Goal: Task Accomplishment & Management: Complete application form

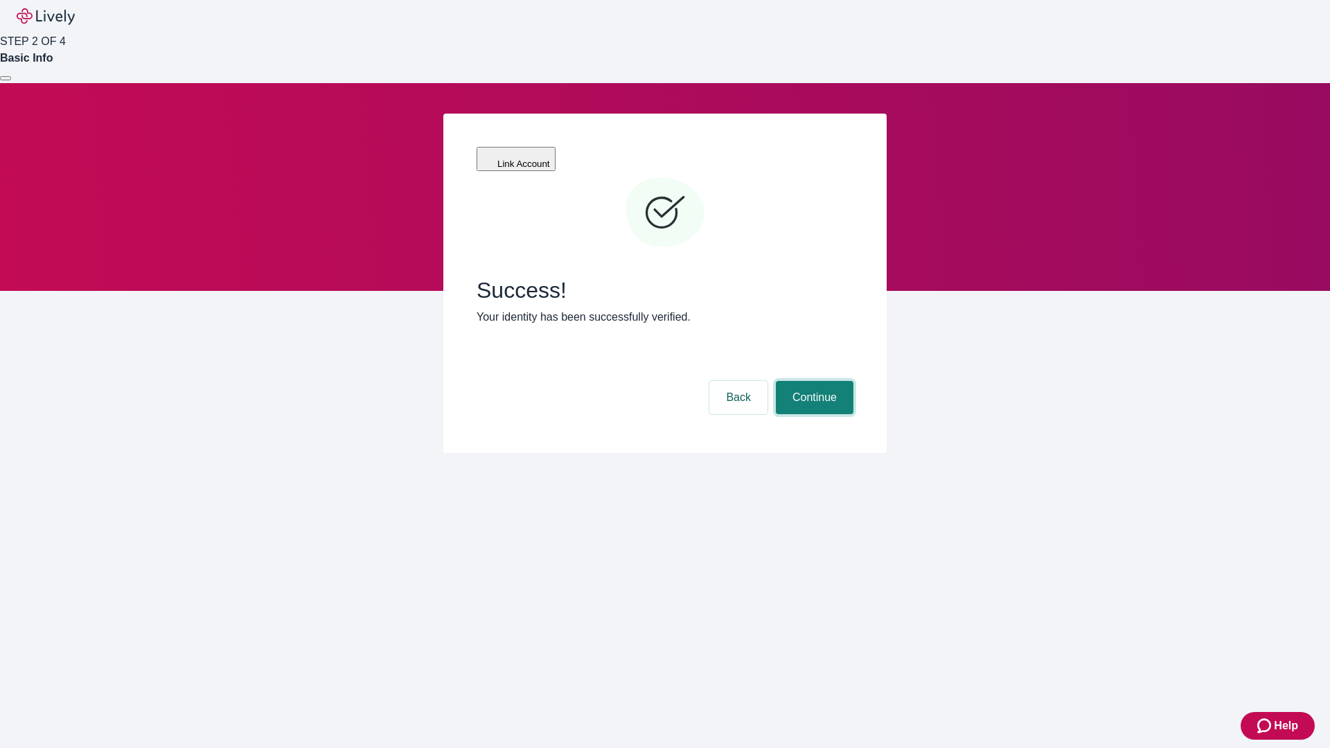
click at [812, 381] on button "Continue" at bounding box center [815, 397] width 78 height 33
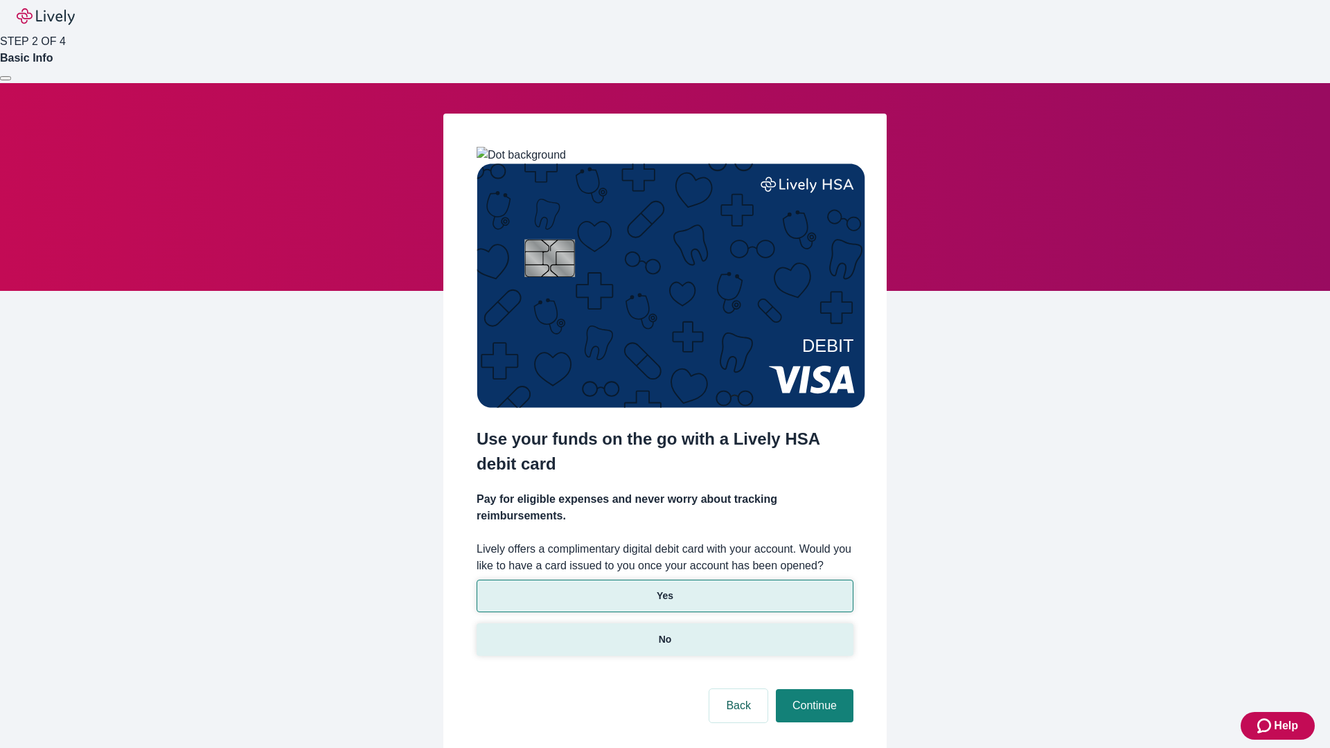
click at [664, 632] on p "No" at bounding box center [665, 639] width 13 height 15
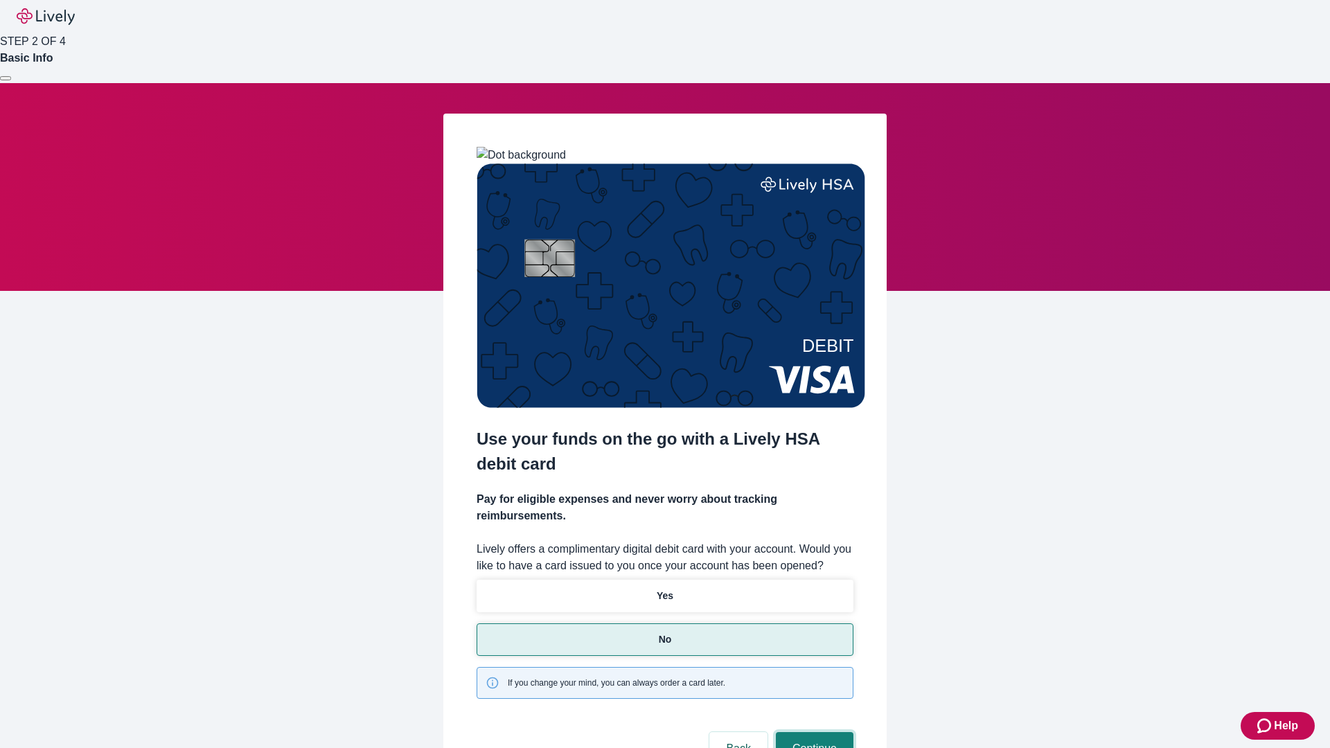
click at [812, 732] on button "Continue" at bounding box center [815, 748] width 78 height 33
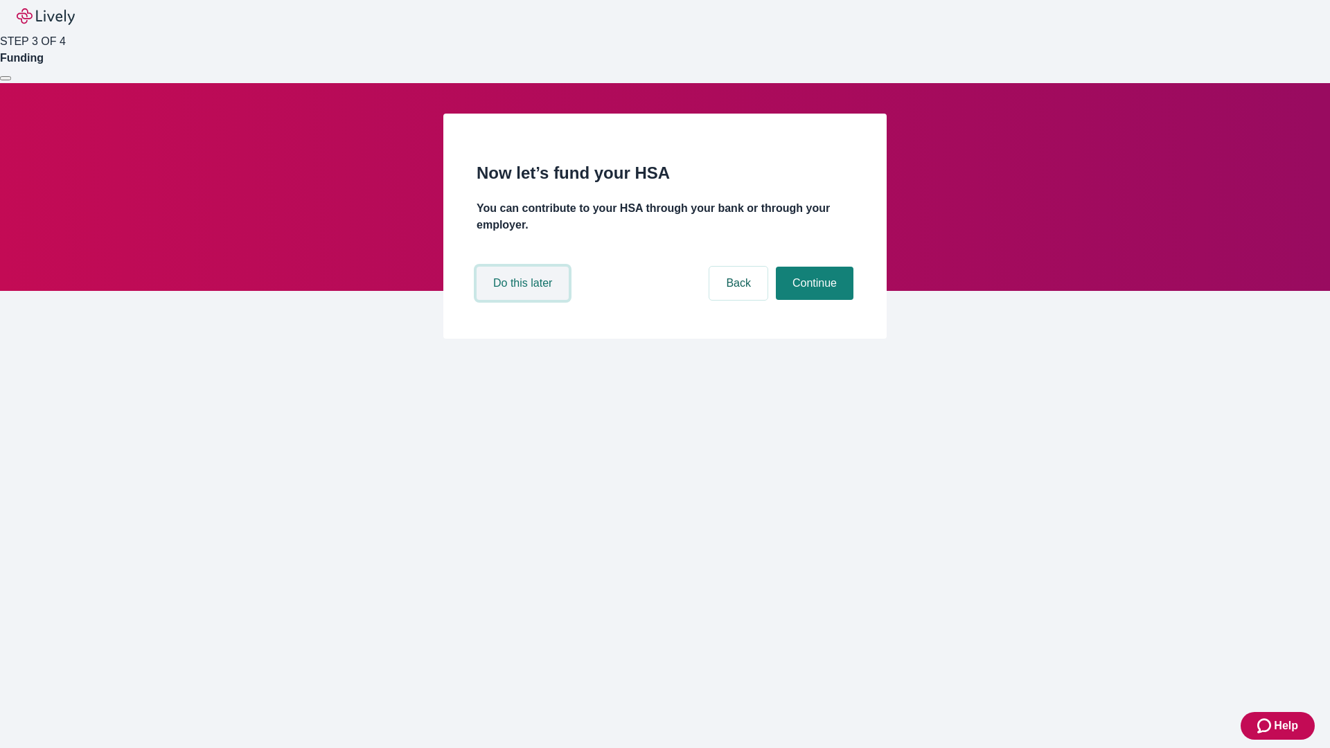
click at [524, 300] on button "Do this later" at bounding box center [522, 283] width 92 height 33
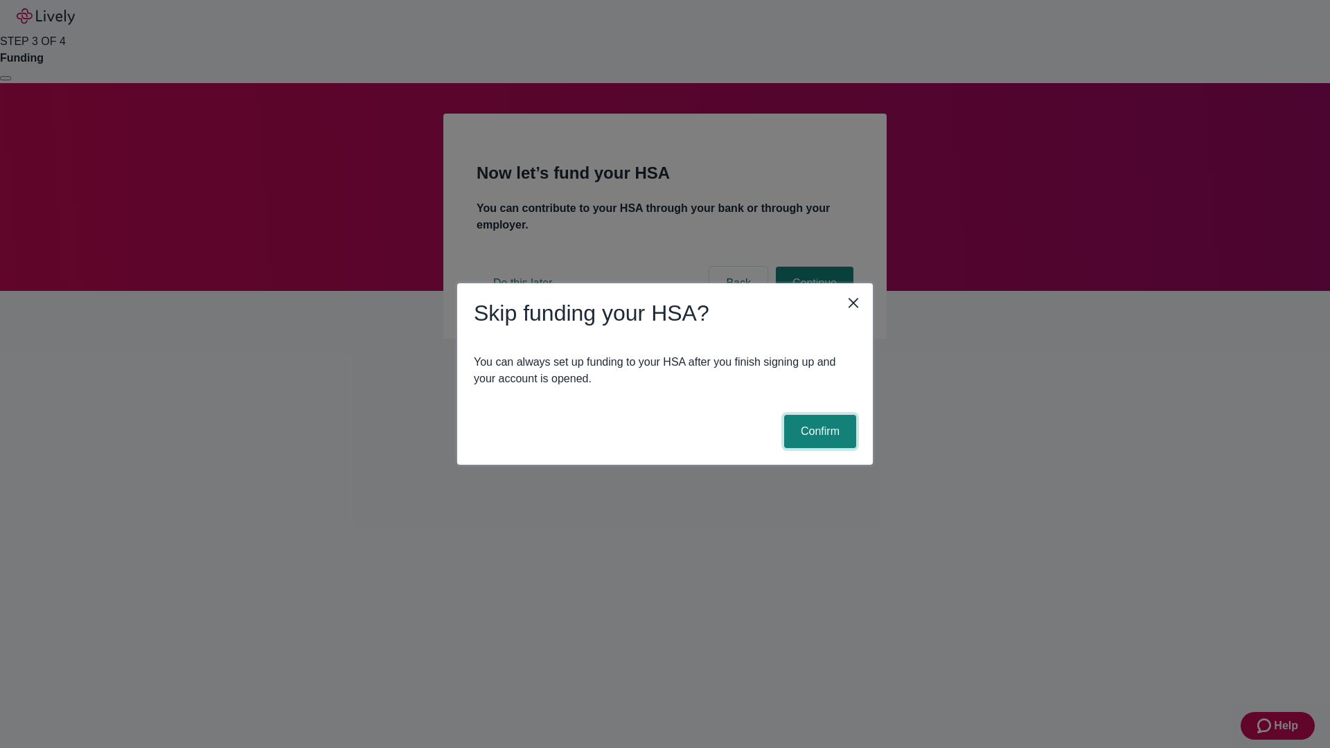
click at [818, 431] on button "Confirm" at bounding box center [820, 431] width 72 height 33
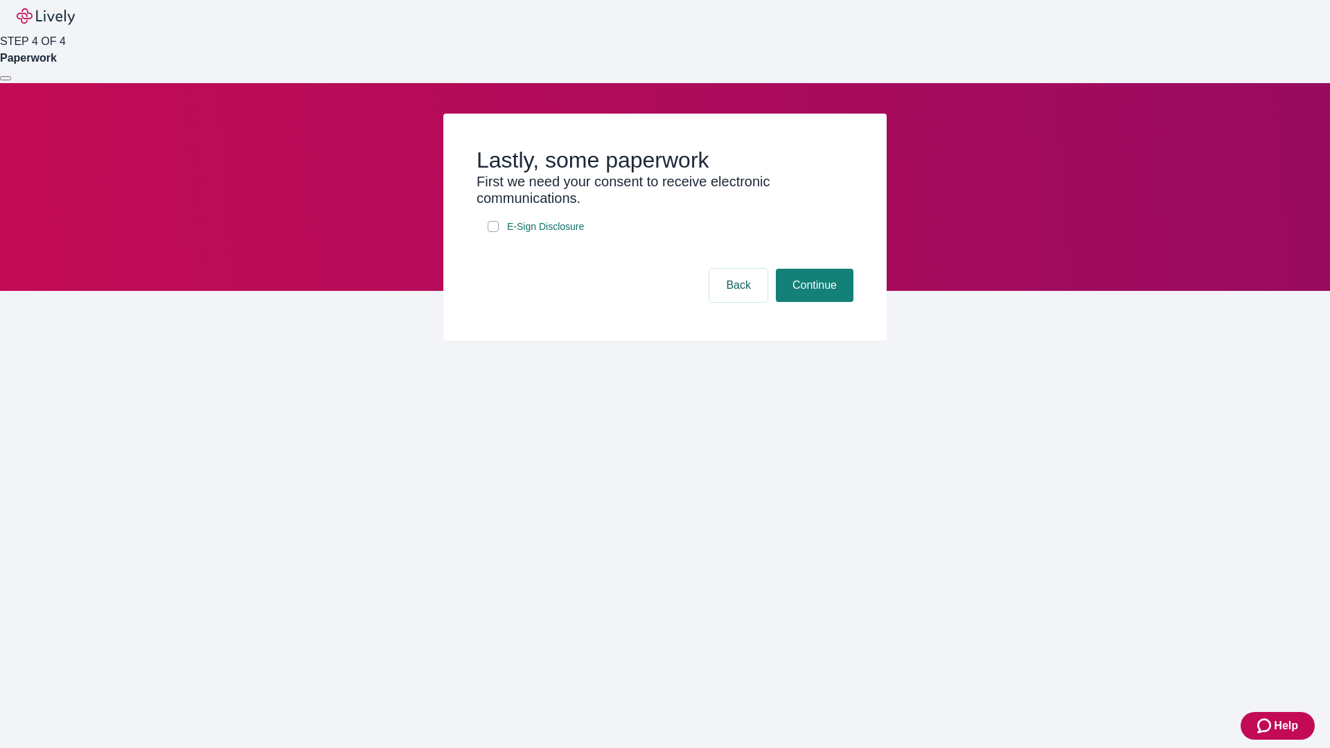
click at [493, 232] on input "E-Sign Disclosure" at bounding box center [493, 226] width 11 height 11
checkbox input "true"
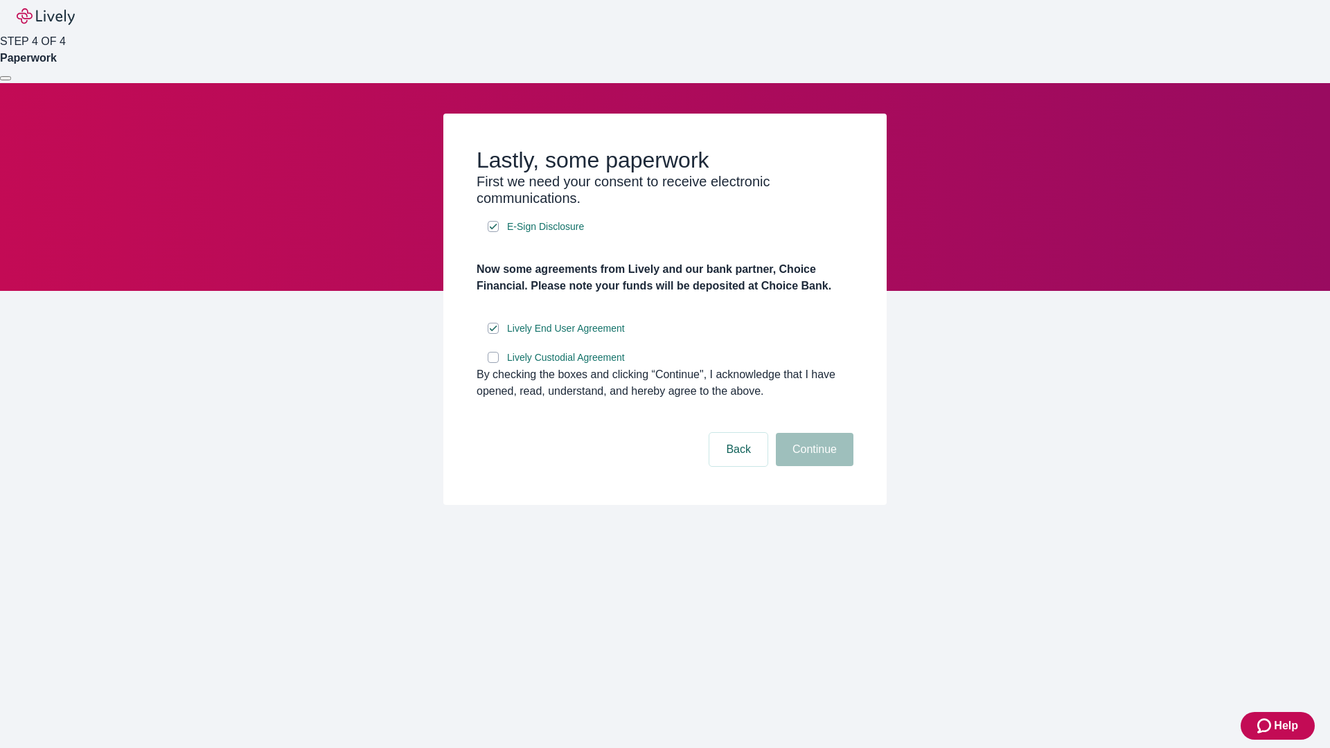
click at [493, 363] on input "Lively Custodial Agreement" at bounding box center [493, 357] width 11 height 11
checkbox input "true"
click at [812, 466] on button "Continue" at bounding box center [815, 449] width 78 height 33
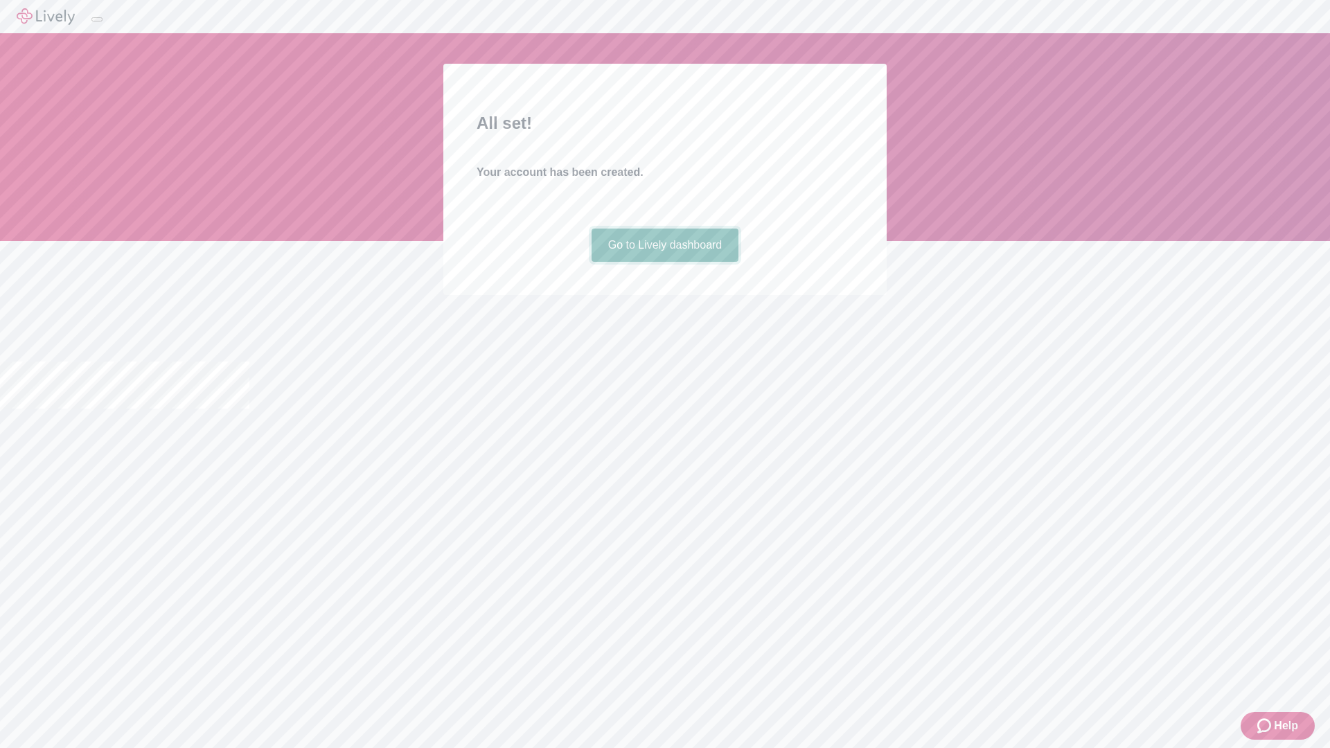
click at [664, 262] on link "Go to Lively dashboard" at bounding box center [665, 245] width 148 height 33
